Goal: Task Accomplishment & Management: Use online tool/utility

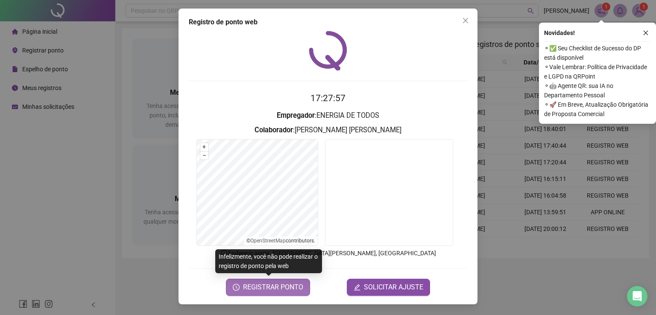
click at [260, 287] on span "REGISTRAR PONTO" at bounding box center [273, 287] width 60 height 10
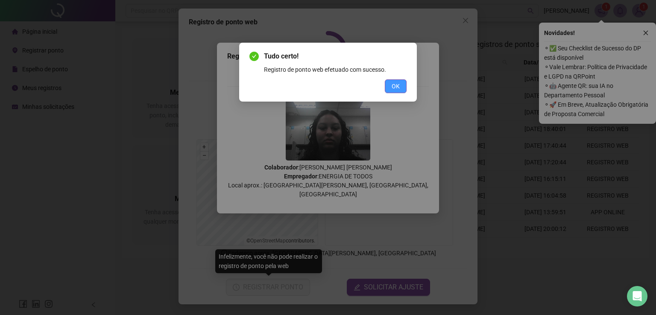
click at [395, 90] on span "OK" at bounding box center [396, 86] width 8 height 9
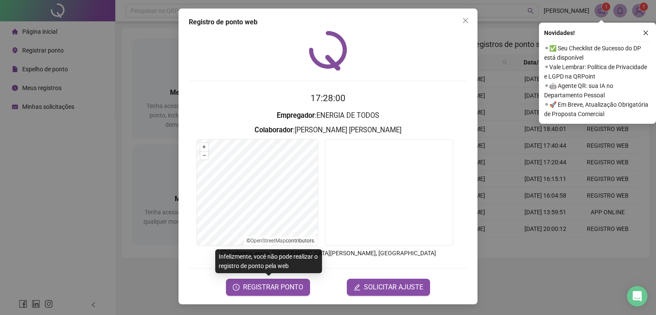
click at [62, 185] on div "Registro de ponto web 17:28:00 Empregador : ENERGIA DE TODOS Colaborador : [PER…" at bounding box center [328, 157] width 656 height 315
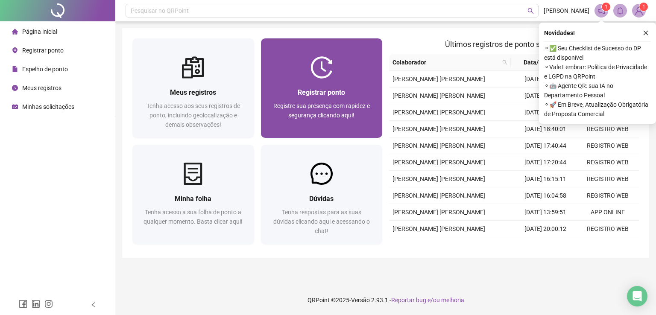
click at [340, 71] on div at bounding box center [322, 67] width 122 height 22
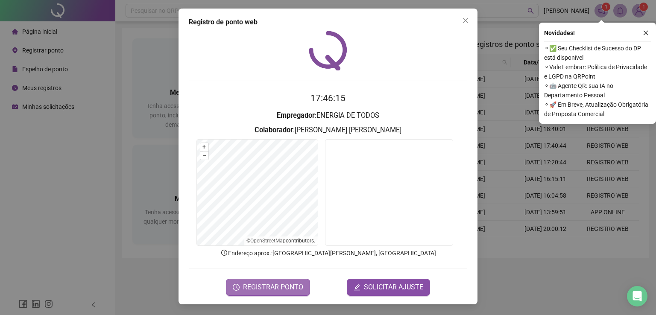
click at [284, 285] on span "REGISTRAR PONTO" at bounding box center [273, 287] width 60 height 10
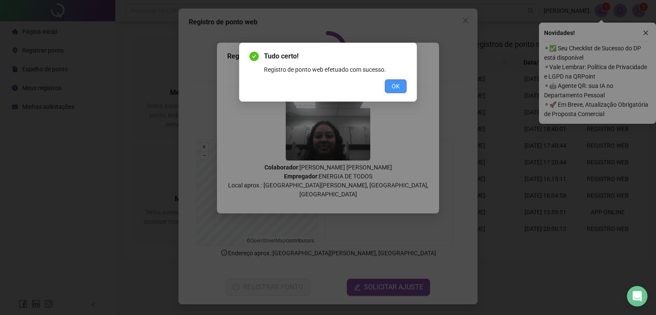
click at [397, 86] on span "OK" at bounding box center [396, 86] width 8 height 9
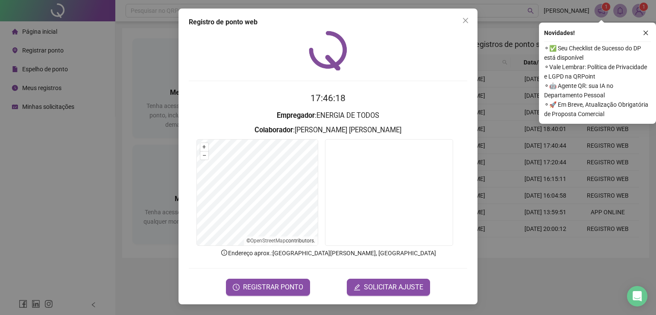
drag, startPoint x: 82, startPoint y: 238, endPoint x: 118, endPoint y: 129, distance: 114.9
click at [82, 238] on div "Registro de ponto web 17:46:18 Empregador : ENERGIA DE TODOS Colaborador : [PER…" at bounding box center [328, 157] width 656 height 315
